Goal: Information Seeking & Learning: Learn about a topic

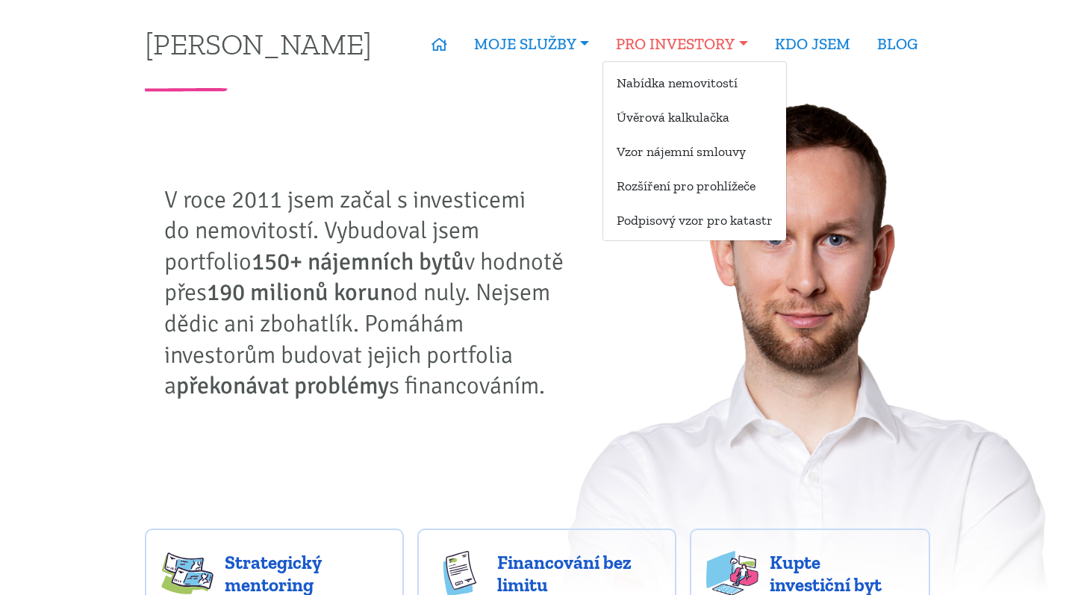
click at [677, 46] on link "PRO INVESTORY" at bounding box center [682, 44] width 158 height 34
click at [655, 82] on link "Nabídka nemovitostí" at bounding box center [694, 83] width 183 height 28
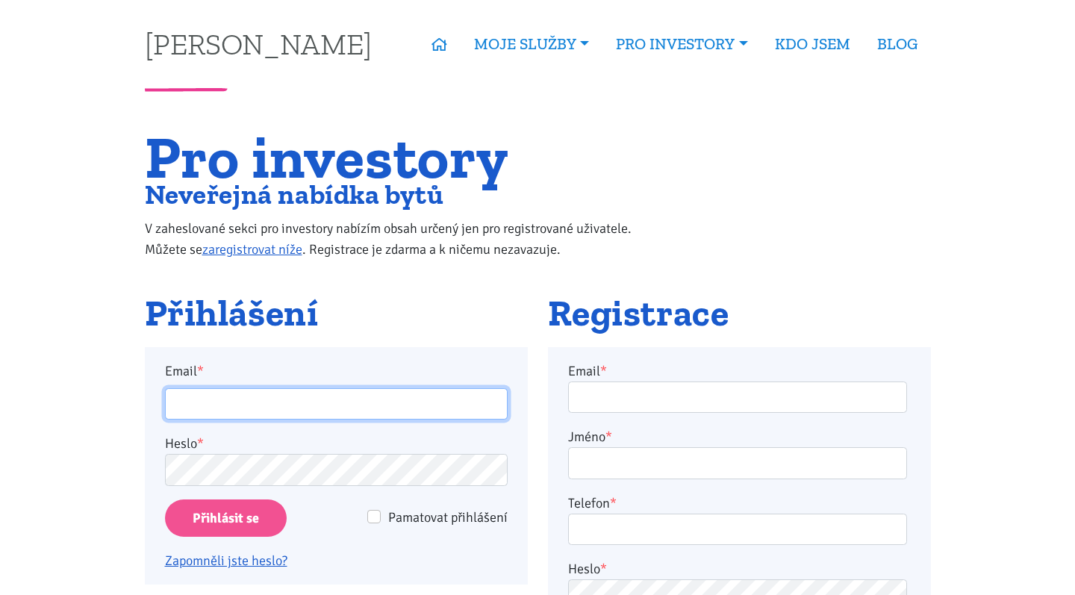
type input "veroslav.cerman@gmail.com"
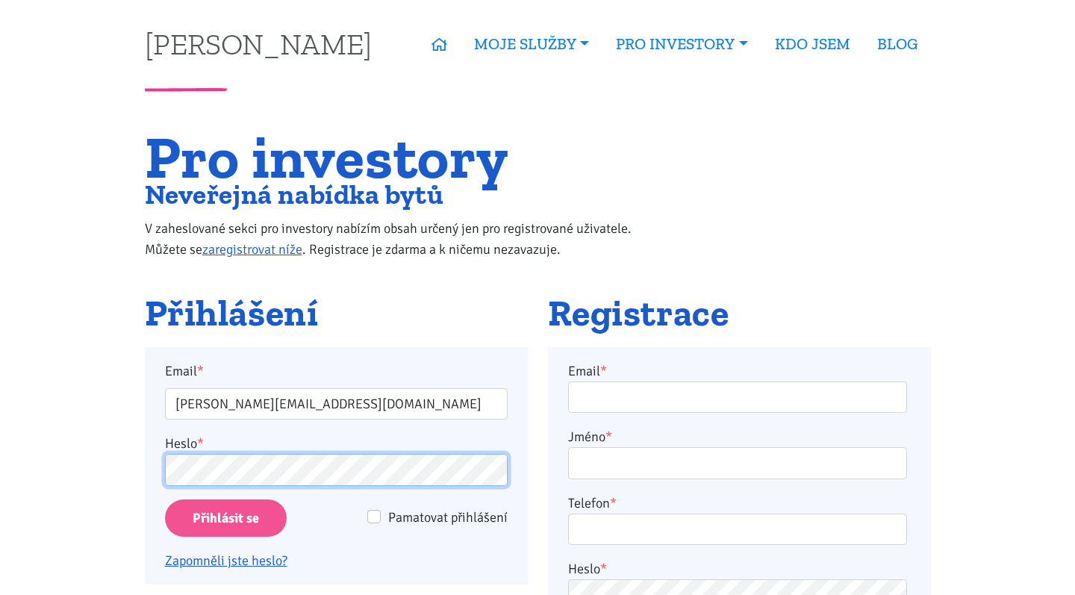
click at [225, 518] on input "Přihlásit se" at bounding box center [226, 519] width 122 height 38
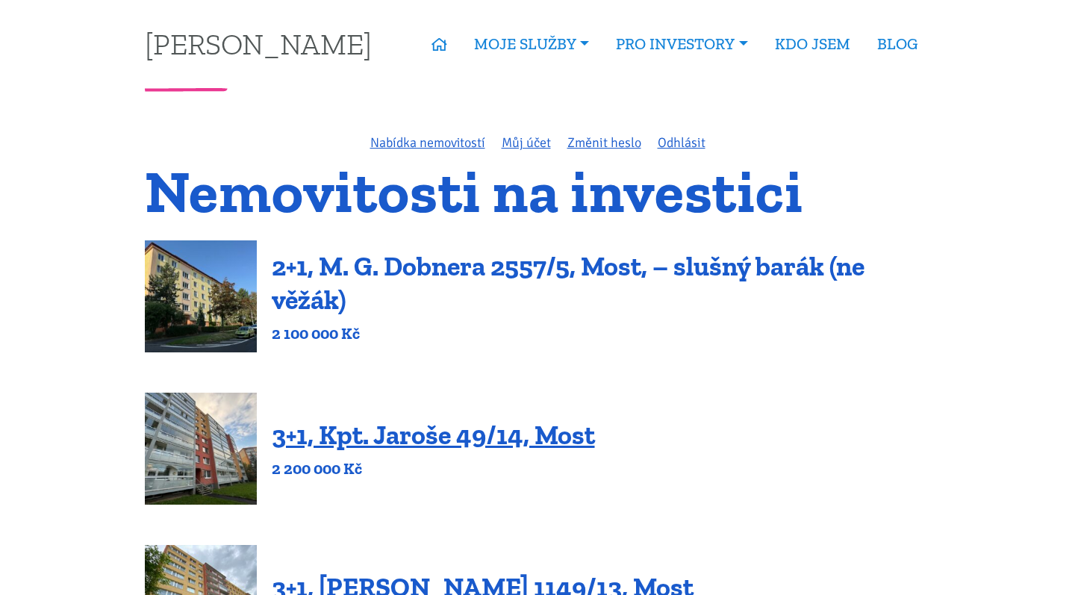
click at [485, 254] on link "2+1, M. G. Dobnera 2557/5, Most, – slušný barák (ne věžák)" at bounding box center [568, 283] width 593 height 66
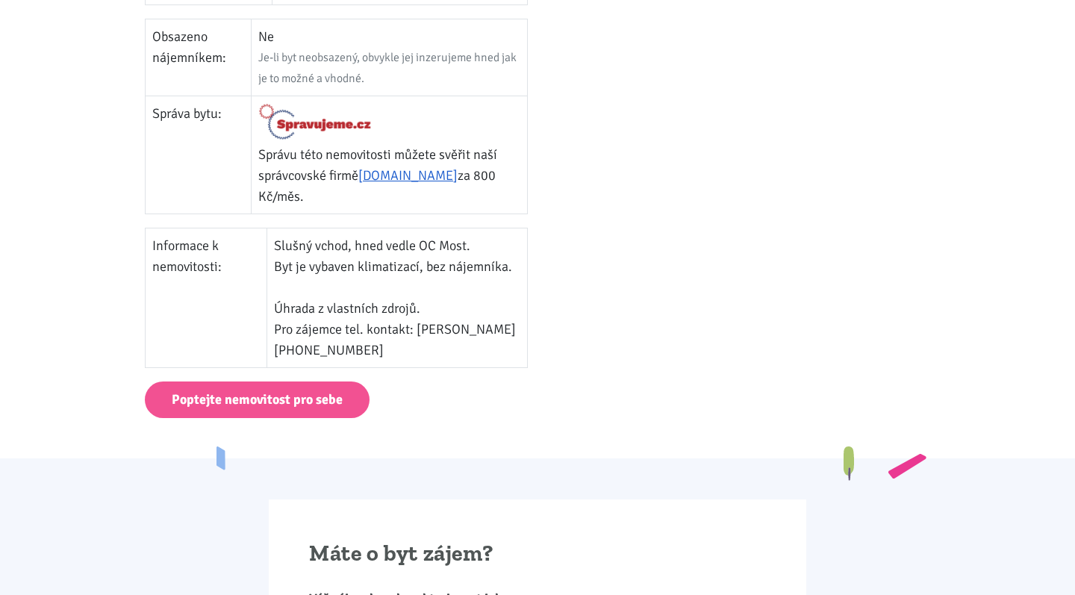
scroll to position [787, 0]
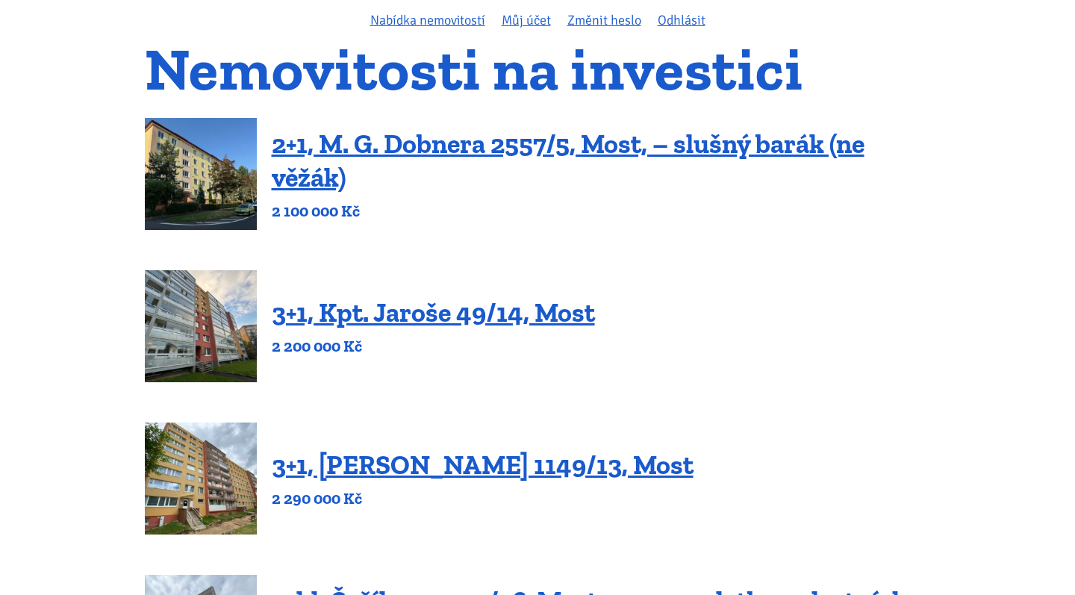
scroll to position [124, 0]
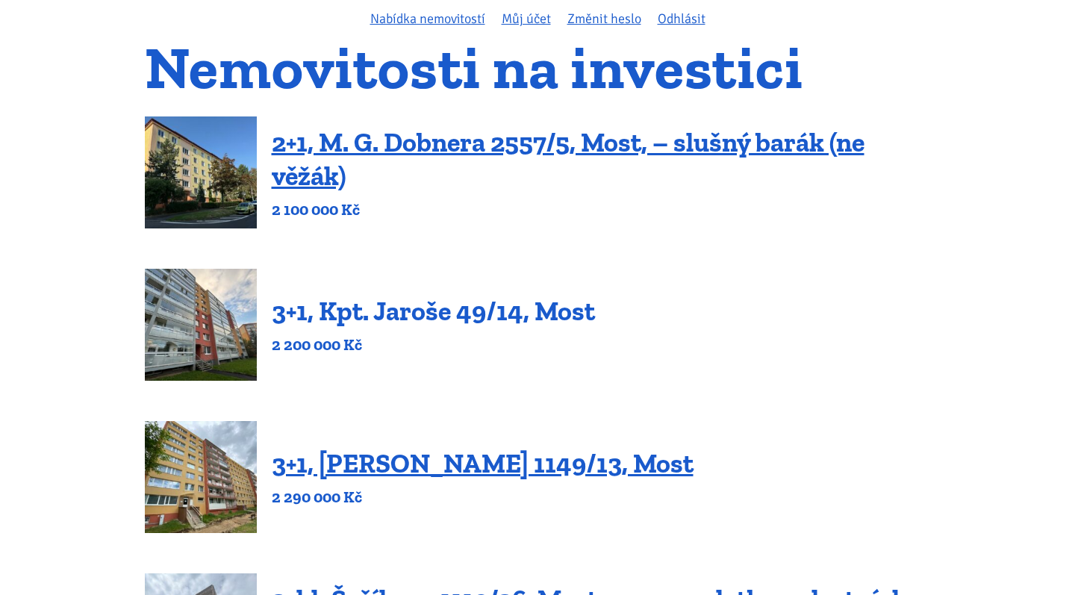
click at [448, 304] on link "3+1, Kpt. Jaroše 49/14, Most" at bounding box center [433, 311] width 323 height 32
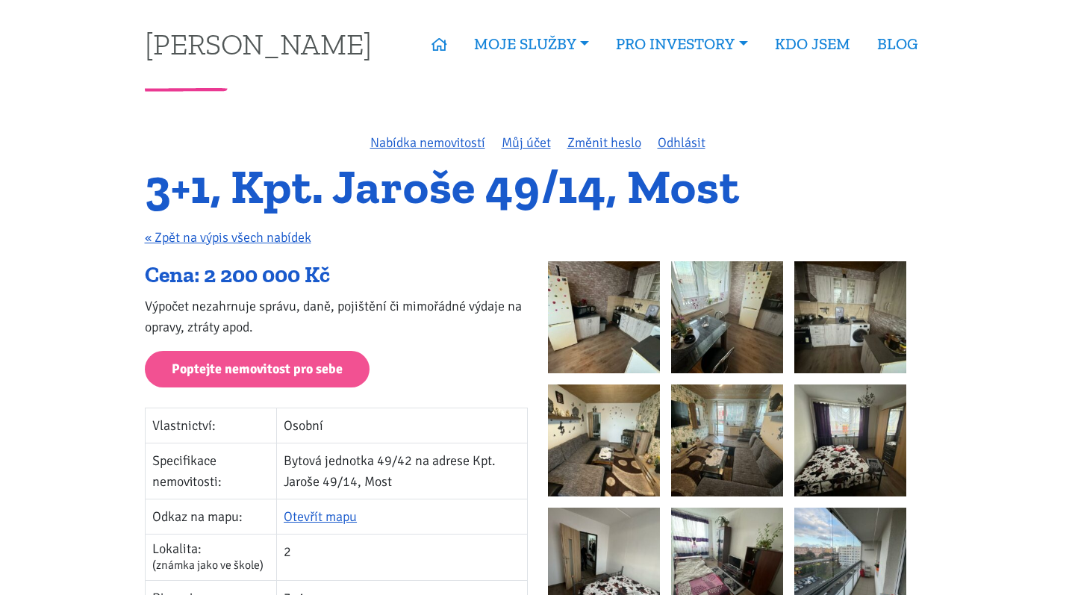
click at [614, 323] on img at bounding box center [604, 317] width 112 height 112
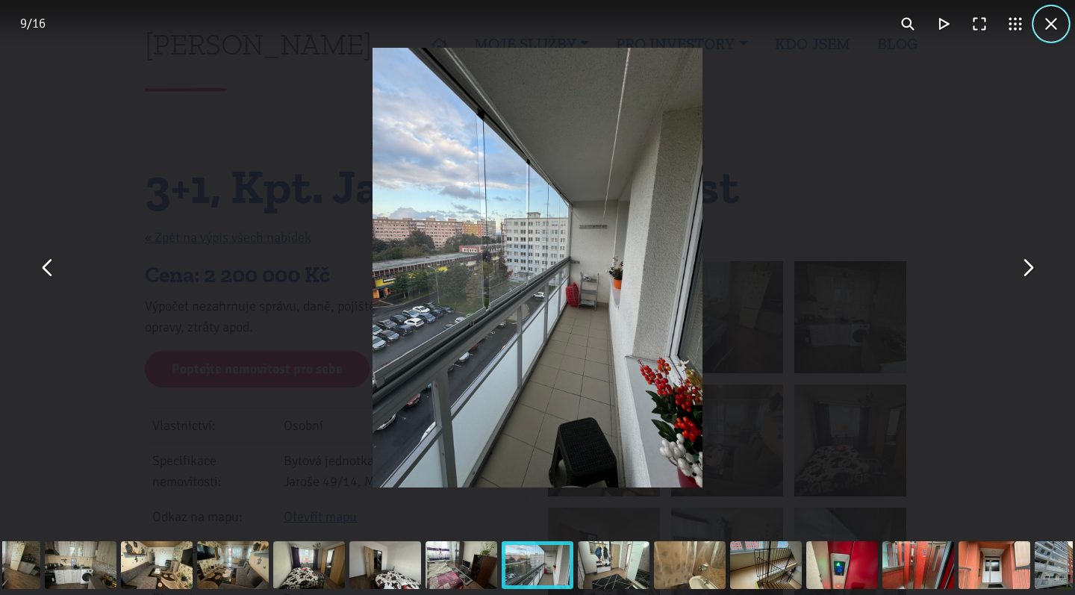
click at [1052, 19] on button "You can close this modal content with the ESC key" at bounding box center [1052, 24] width 36 height 36
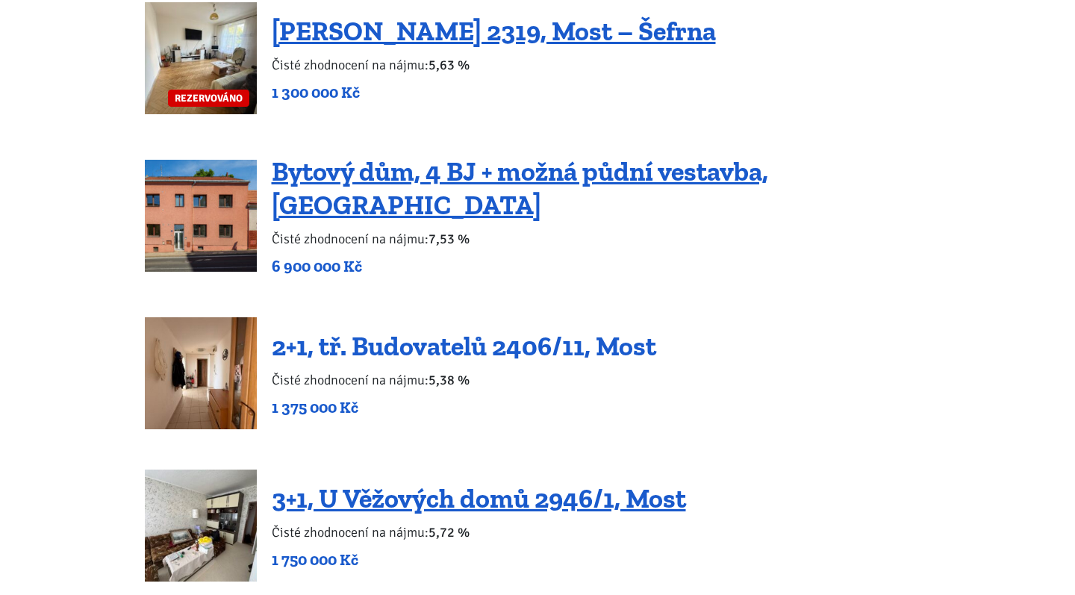
scroll to position [2207, 0]
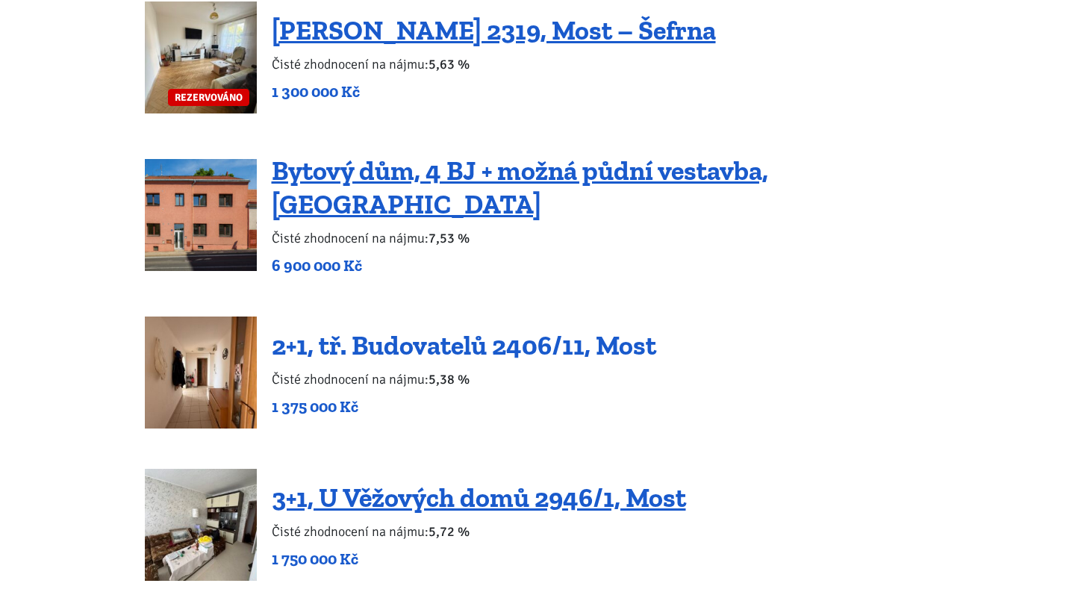
click at [456, 335] on link "2+1, tř. Budovatelů 2406/11, Most" at bounding box center [464, 345] width 385 height 32
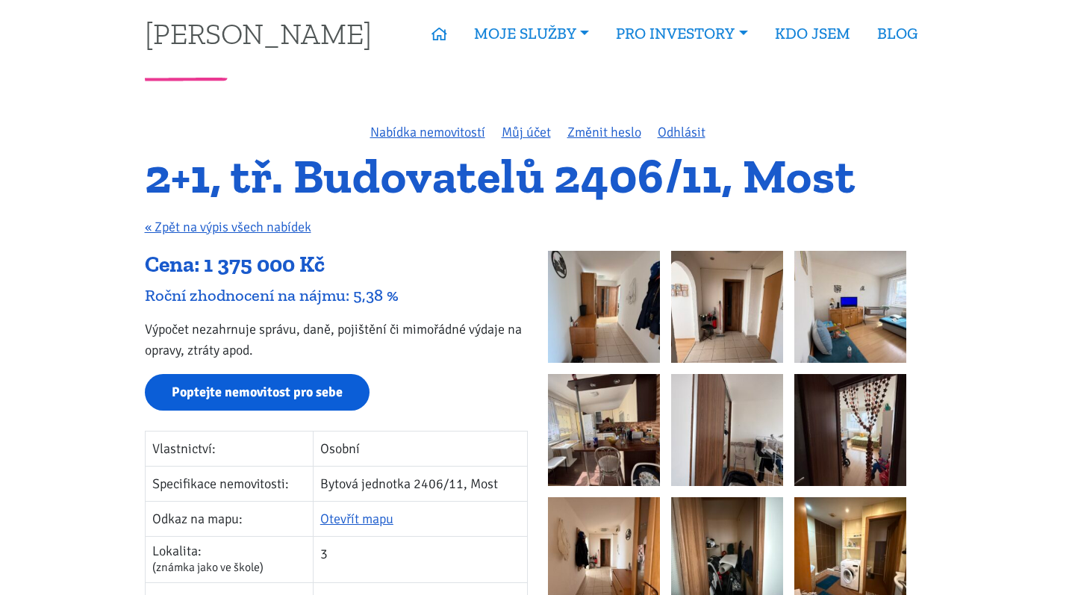
scroll to position [13, 0]
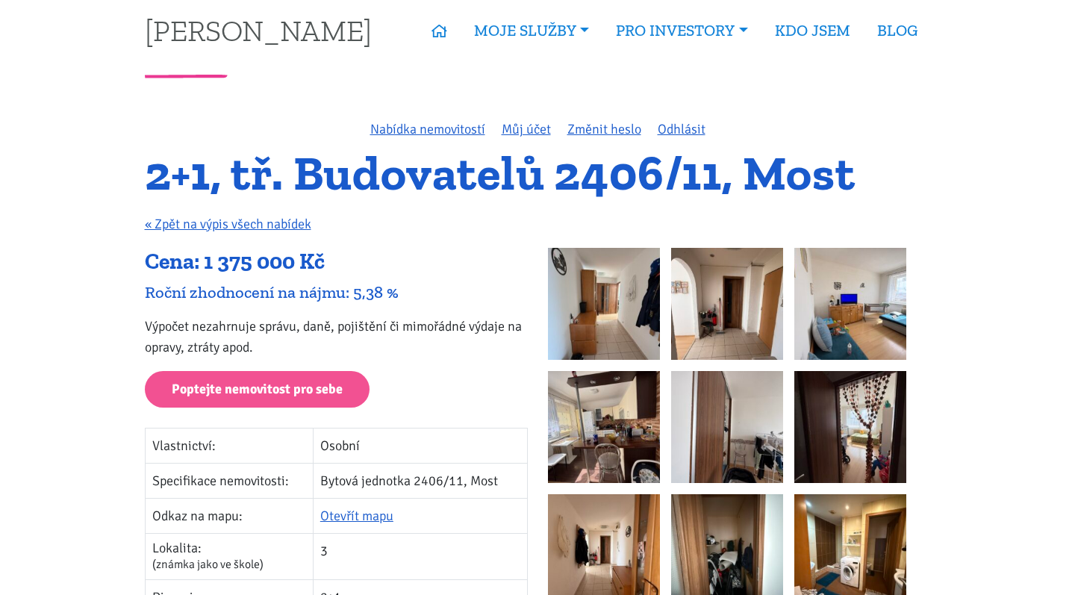
click at [607, 306] on img at bounding box center [604, 304] width 112 height 112
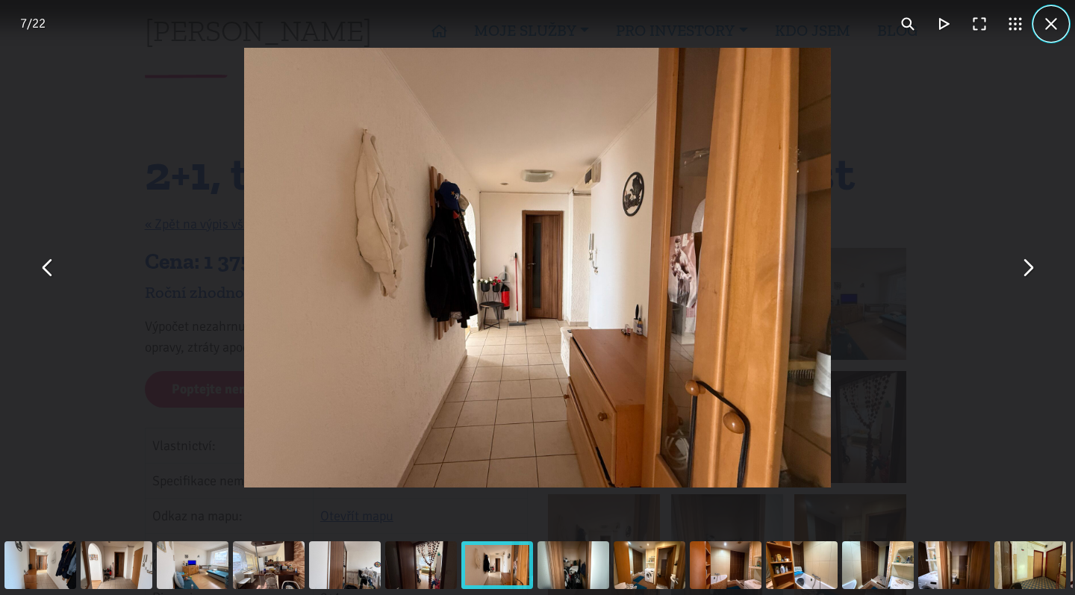
click at [1052, 19] on button "You can close this modal content with the ESC key" at bounding box center [1052, 24] width 36 height 36
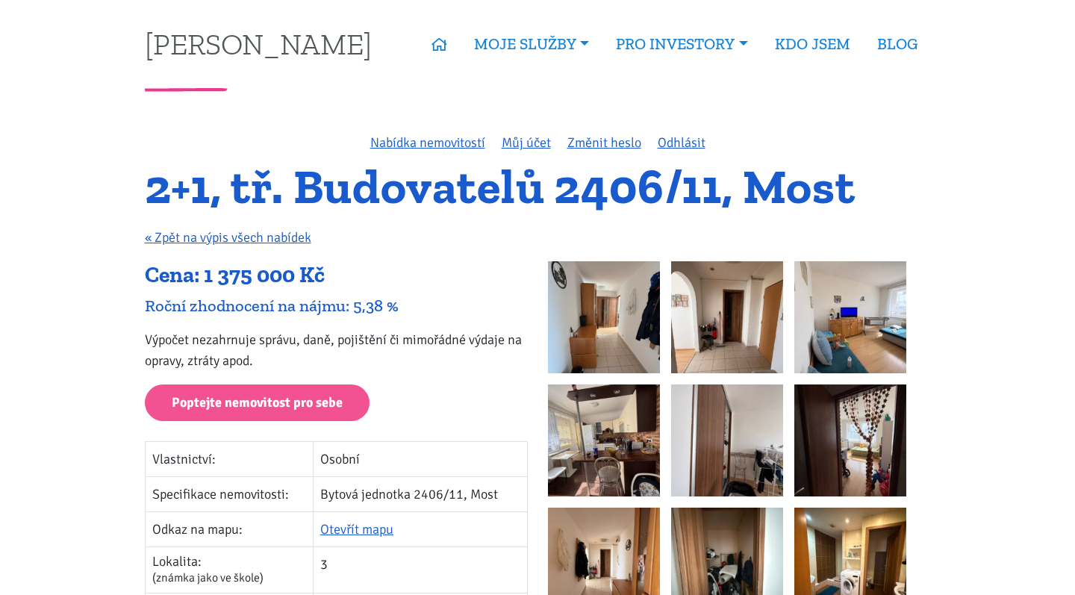
scroll to position [0, 0]
